Goal: Task Accomplishment & Management: Use online tool/utility

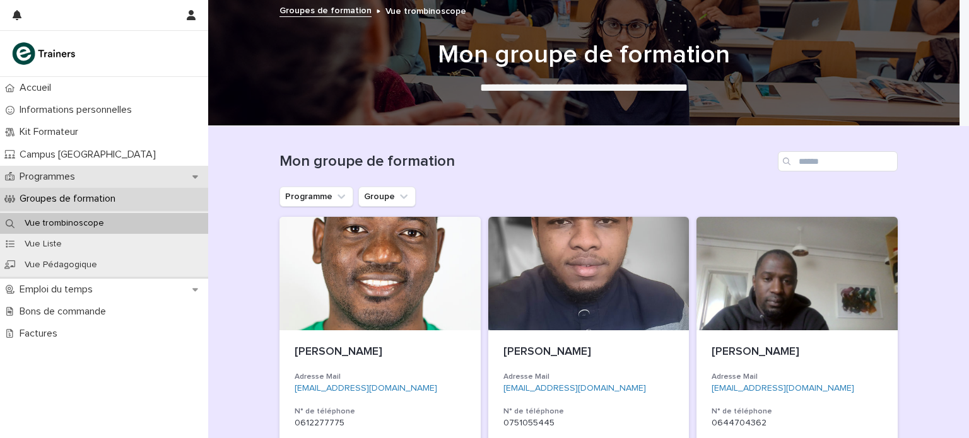
click at [100, 178] on div "Programmes" at bounding box center [104, 177] width 208 height 22
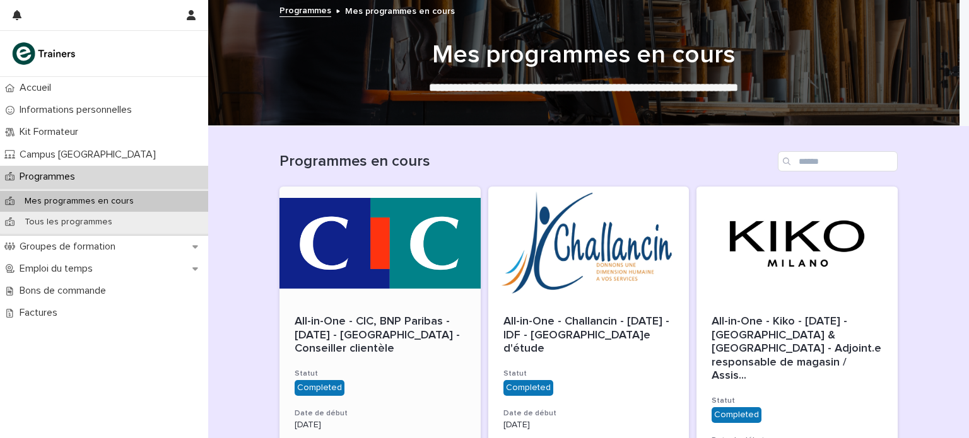
click at [333, 343] on div "All-in-One - CIC, BNP Paribas - [DATE] - [GEOGRAPHIC_DATA] - Conseiller clientè…" at bounding box center [380, 335] width 171 height 41
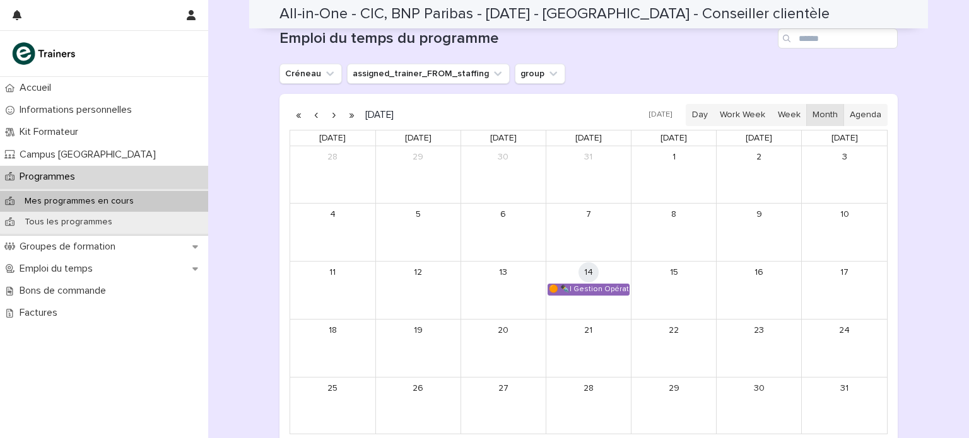
scroll to position [1030, 0]
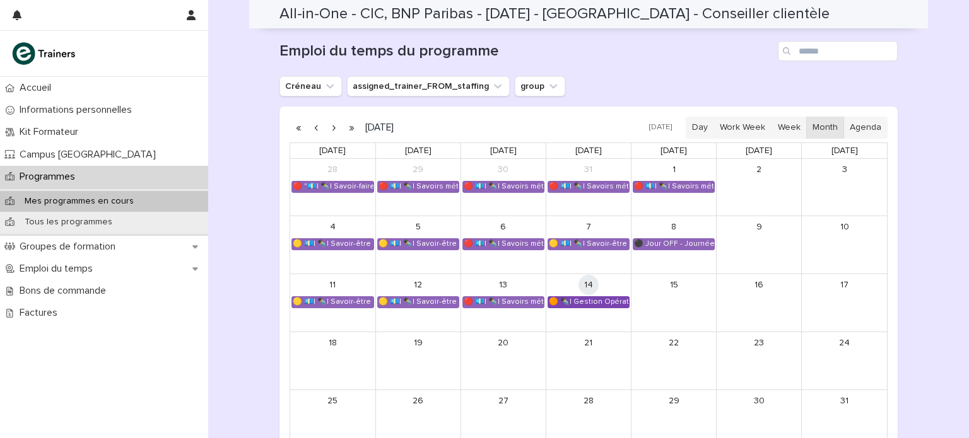
click at [611, 297] on div "🟠 ✒️| Gestion Opérationnelle - Cérémonie de Clôture" at bounding box center [588, 302] width 81 height 10
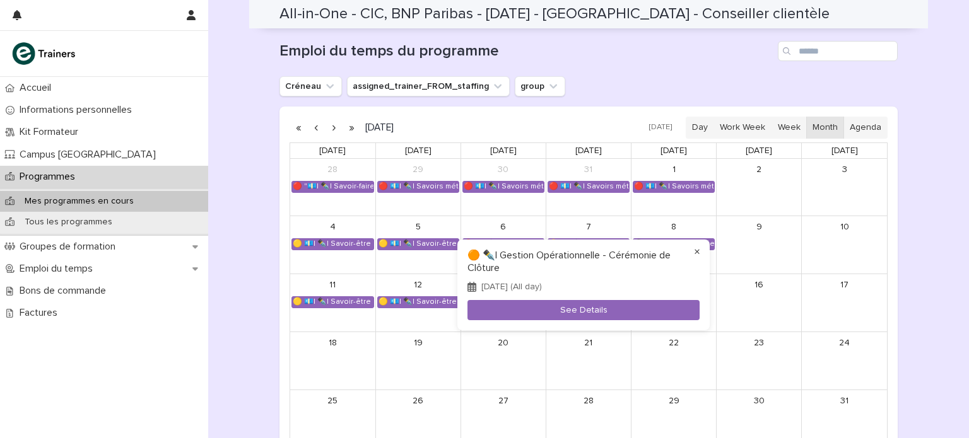
click at [695, 249] on button "×" at bounding box center [697, 252] width 15 height 15
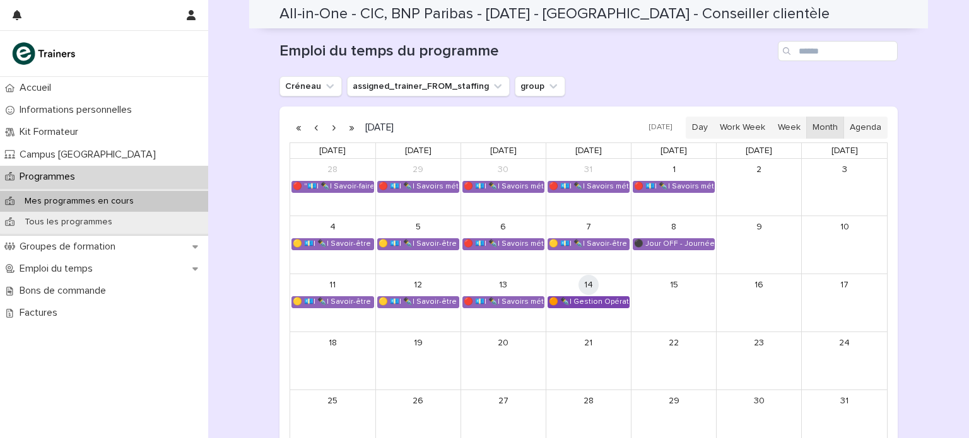
click at [565, 297] on div "🟠 ✒️| Gestion Opérationnelle - Cérémonie de Clôture" at bounding box center [588, 302] width 81 height 10
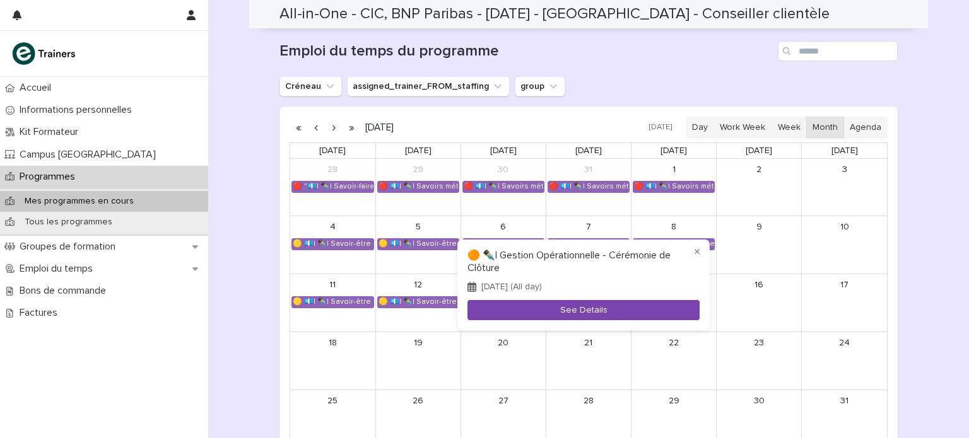
click at [557, 305] on button "See Details" at bounding box center [584, 310] width 232 height 21
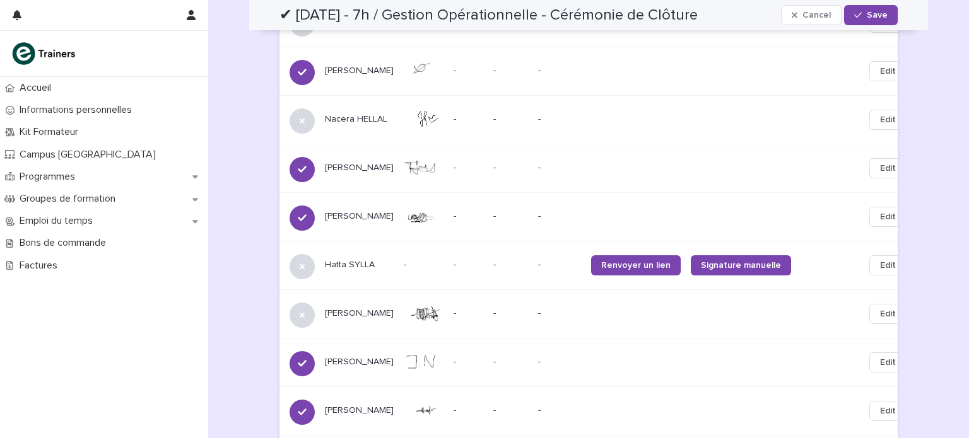
scroll to position [698, 0]
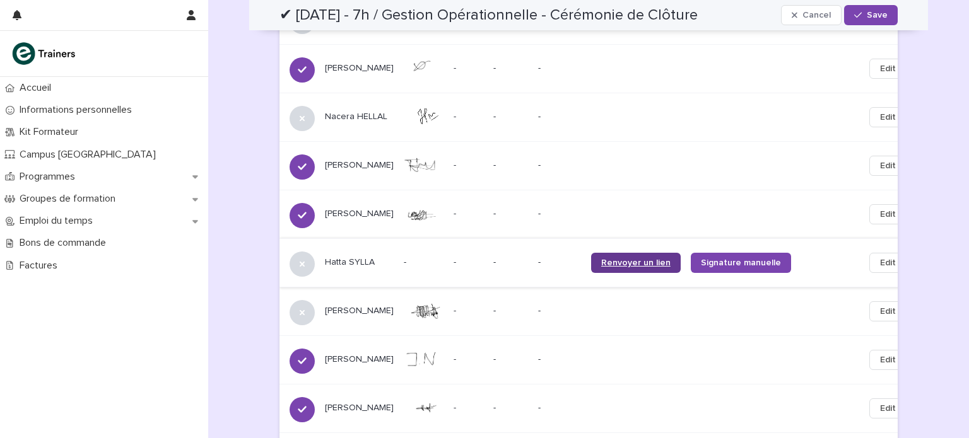
click at [634, 259] on span "Renvoyer un lien" at bounding box center [635, 263] width 69 height 9
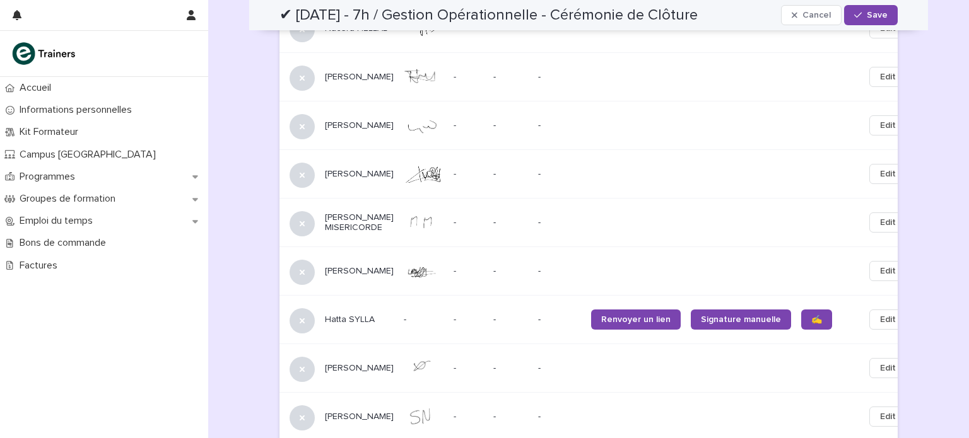
scroll to position [1861, 0]
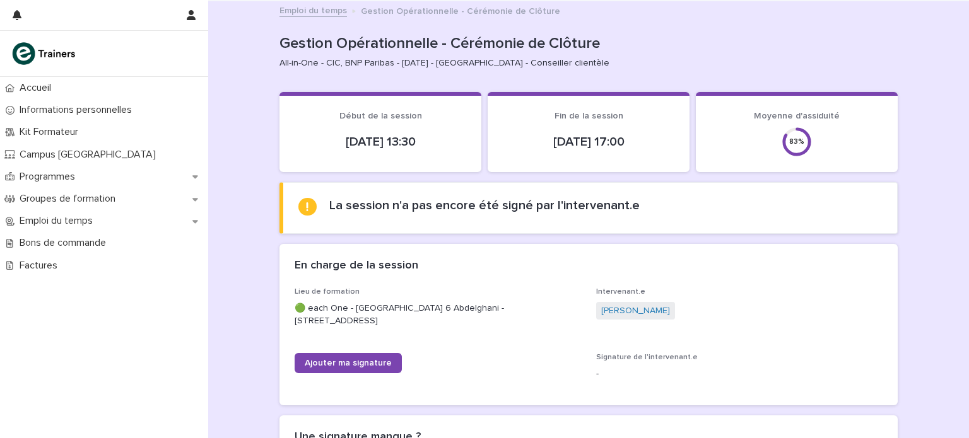
click at [350, 373] on div "Ajouter ma signature" at bounding box center [438, 368] width 286 height 30
click at [355, 362] on span "Ajouter ma signature" at bounding box center [348, 363] width 87 height 9
